Goal: Find specific page/section: Find specific page/section

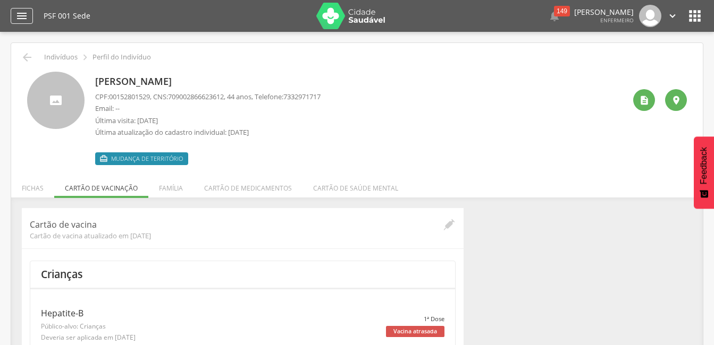
click at [24, 15] on icon "" at bounding box center [21, 16] width 13 height 13
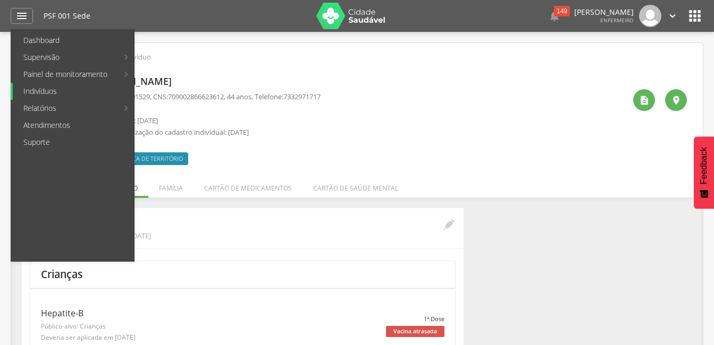
click at [48, 99] on link "Indivíduos" at bounding box center [73, 91] width 121 height 17
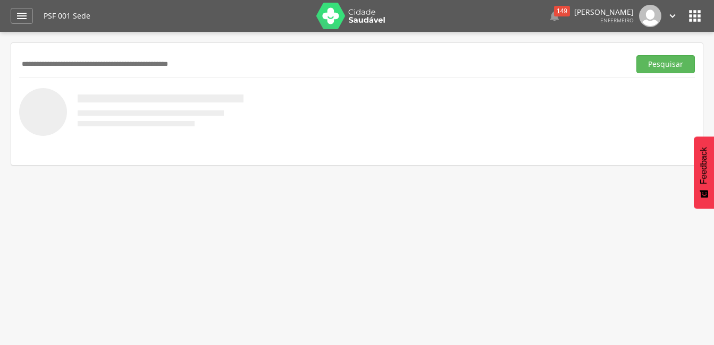
click at [139, 65] on input "text" at bounding box center [322, 64] width 606 height 18
click at [636, 55] on button "Pesquisar" at bounding box center [665, 64] width 58 height 18
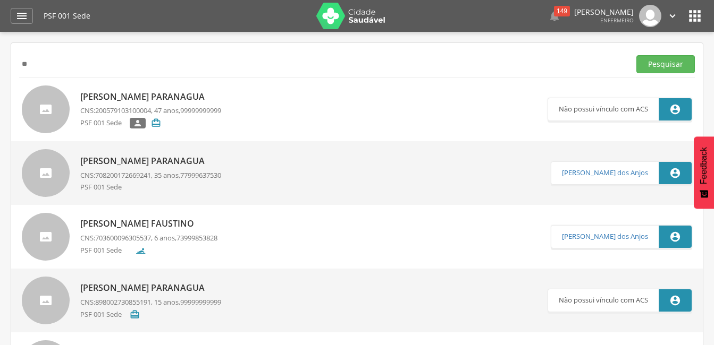
type input "*"
click at [636, 55] on button "Pesquisar" at bounding box center [665, 64] width 58 height 18
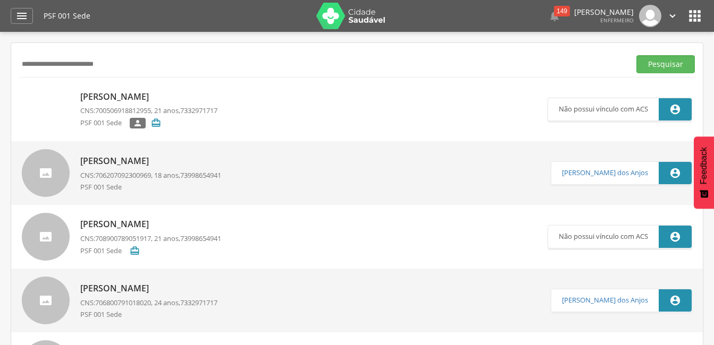
click at [90, 64] on input "**********" at bounding box center [322, 64] width 606 height 18
type input "**********"
click at [636, 55] on button "Pesquisar" at bounding box center [665, 64] width 58 height 18
click at [121, 164] on p "[PERSON_NAME]" at bounding box center [150, 161] width 141 height 12
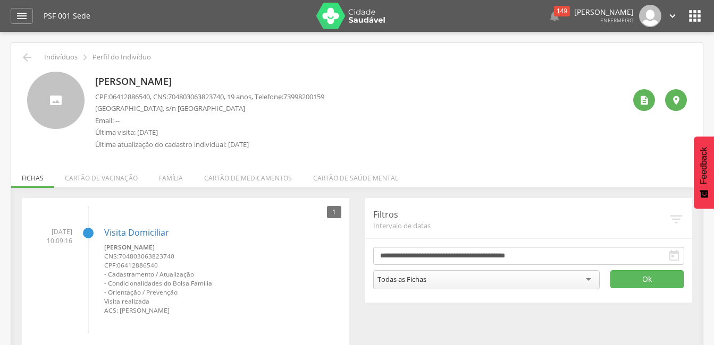
scroll to position [32, 0]
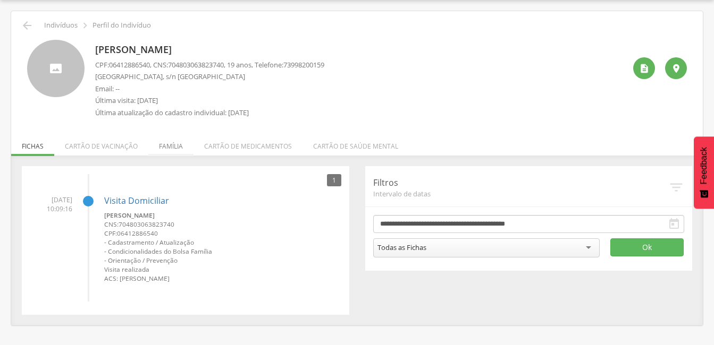
click at [170, 145] on li "Família" at bounding box center [170, 143] width 45 height 25
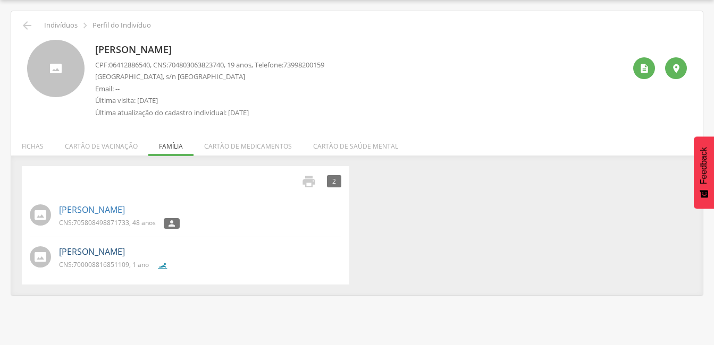
click at [125, 248] on link "[PERSON_NAME]" at bounding box center [92, 252] width 66 height 12
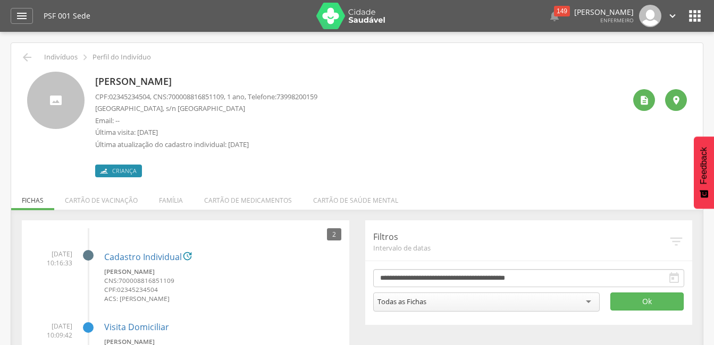
click at [44, 114] on div at bounding box center [55, 100] width 57 height 57
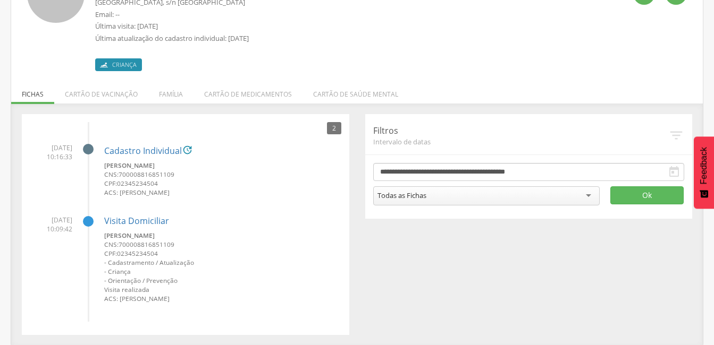
scroll to position [107, 0]
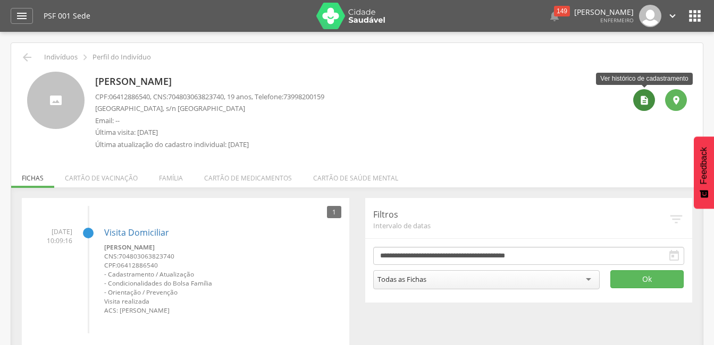
click at [639, 97] on icon "" at bounding box center [644, 100] width 11 height 11
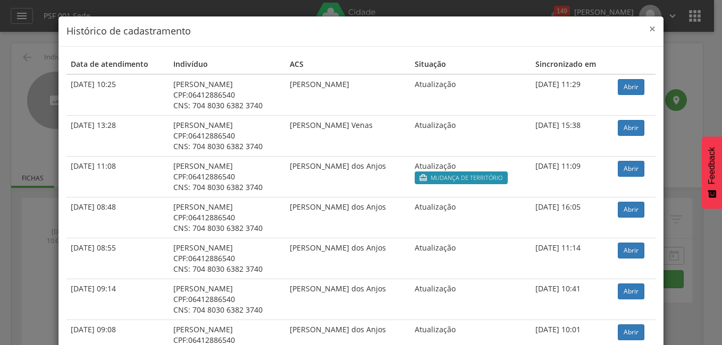
click at [649, 29] on span "×" at bounding box center [652, 28] width 6 height 15
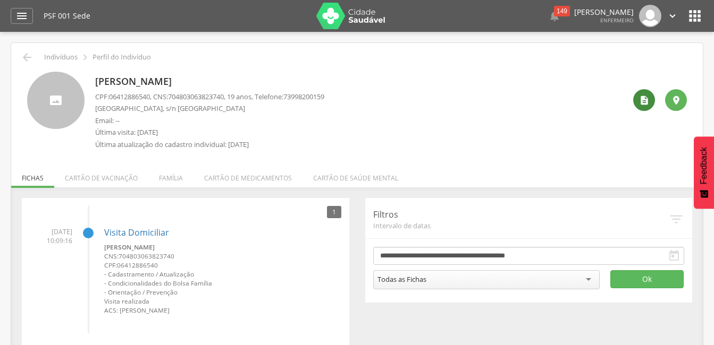
click at [642, 100] on icon "" at bounding box center [644, 100] width 11 height 11
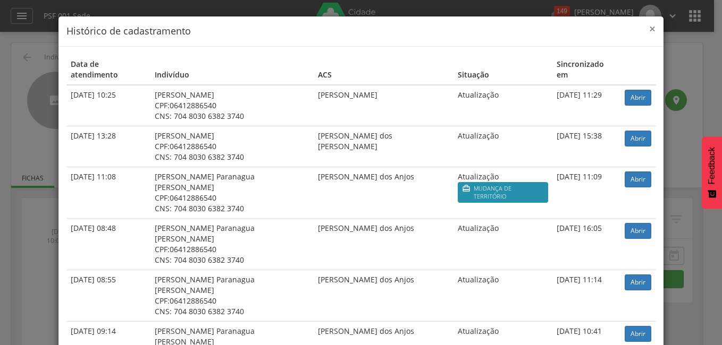
click at [649, 26] on span "×" at bounding box center [652, 28] width 6 height 15
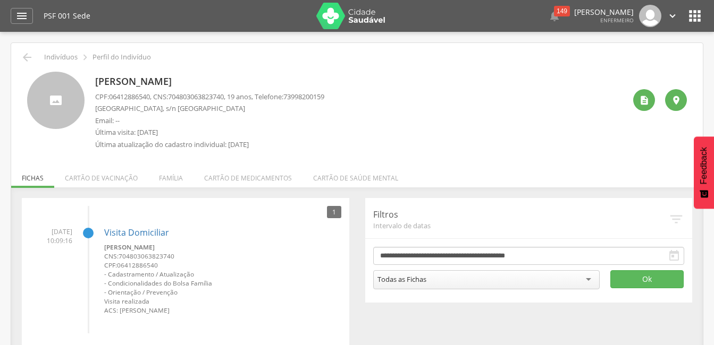
click at [701, 11] on icon "" at bounding box center [694, 15] width 17 height 17
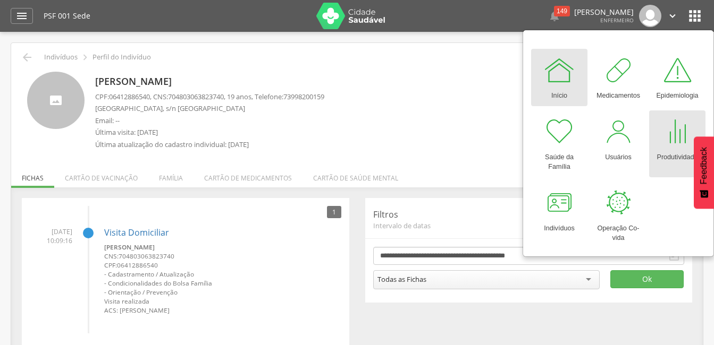
click at [678, 146] on div at bounding box center [677, 132] width 32 height 32
